Goal: Check status: Check status

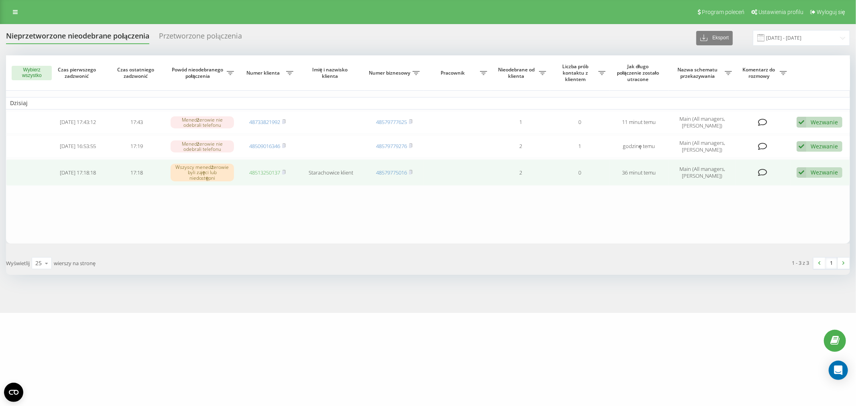
click at [258, 169] on link "48513250137" at bounding box center [264, 172] width 31 height 7
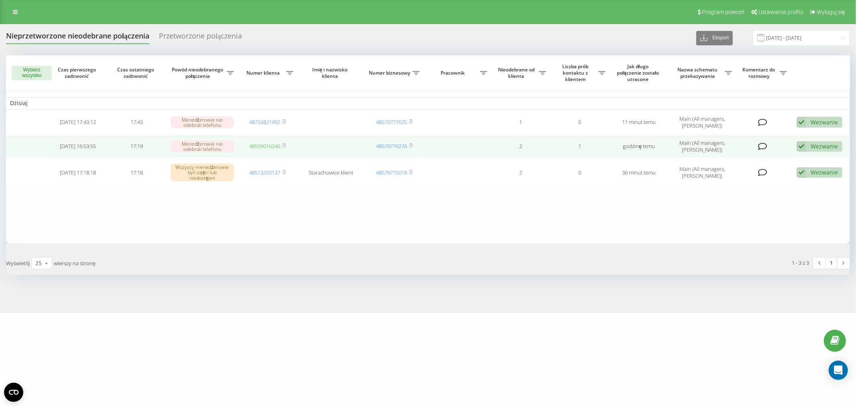
click at [275, 144] on link "48509016346" at bounding box center [264, 145] width 31 height 7
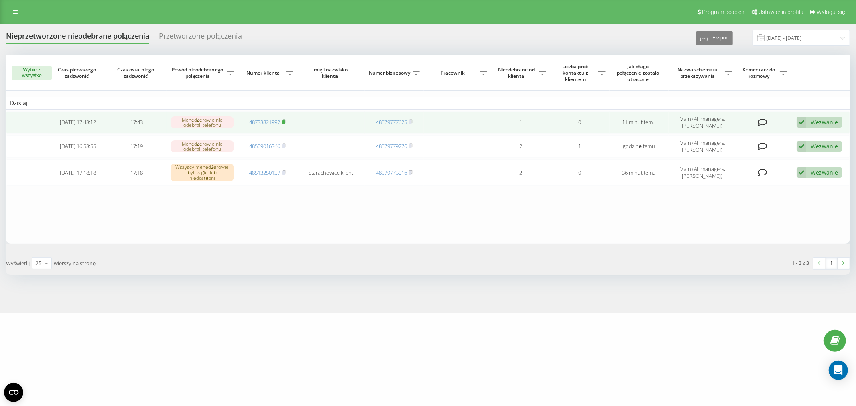
click at [286, 123] on icon at bounding box center [284, 121] width 4 height 5
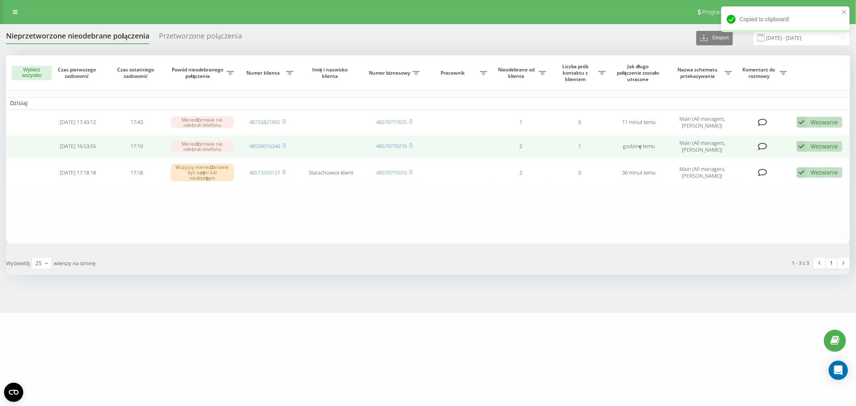
click at [801, 147] on icon at bounding box center [802, 146] width 10 height 11
click at [769, 175] on span "Skontaktowano się z klientem za pomocą innego kanału" at bounding box center [761, 174] width 149 height 8
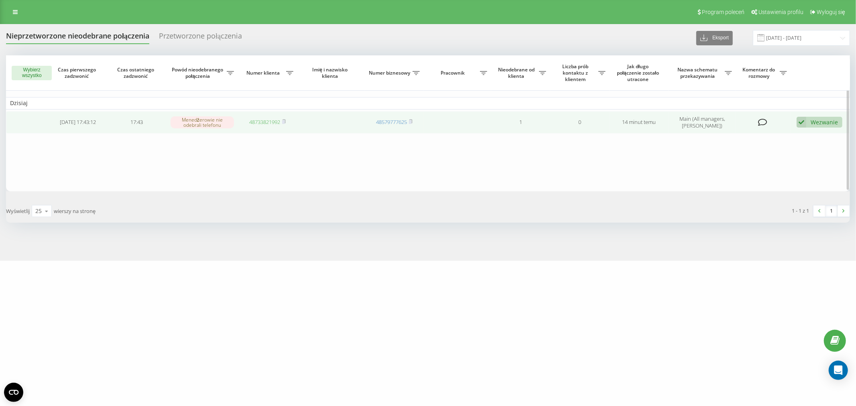
click at [262, 122] on link "48733821992" at bounding box center [264, 121] width 31 height 7
